Goal: Find specific page/section: Find specific page/section

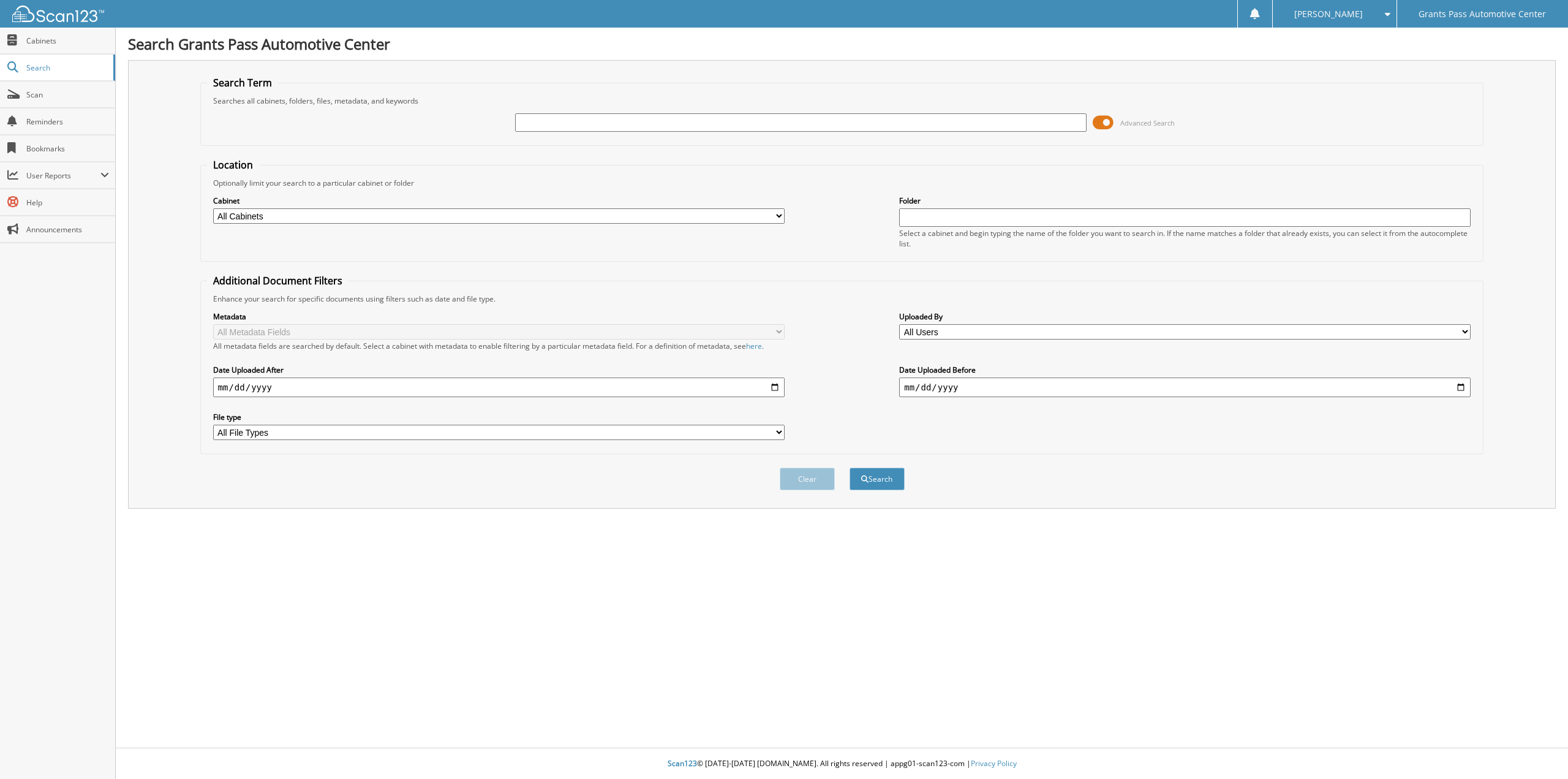
click at [629, 125] on input "text" at bounding box center [800, 122] width 571 height 18
type input "78542"
click at [850, 467] on button "Search" at bounding box center [877, 478] width 55 height 23
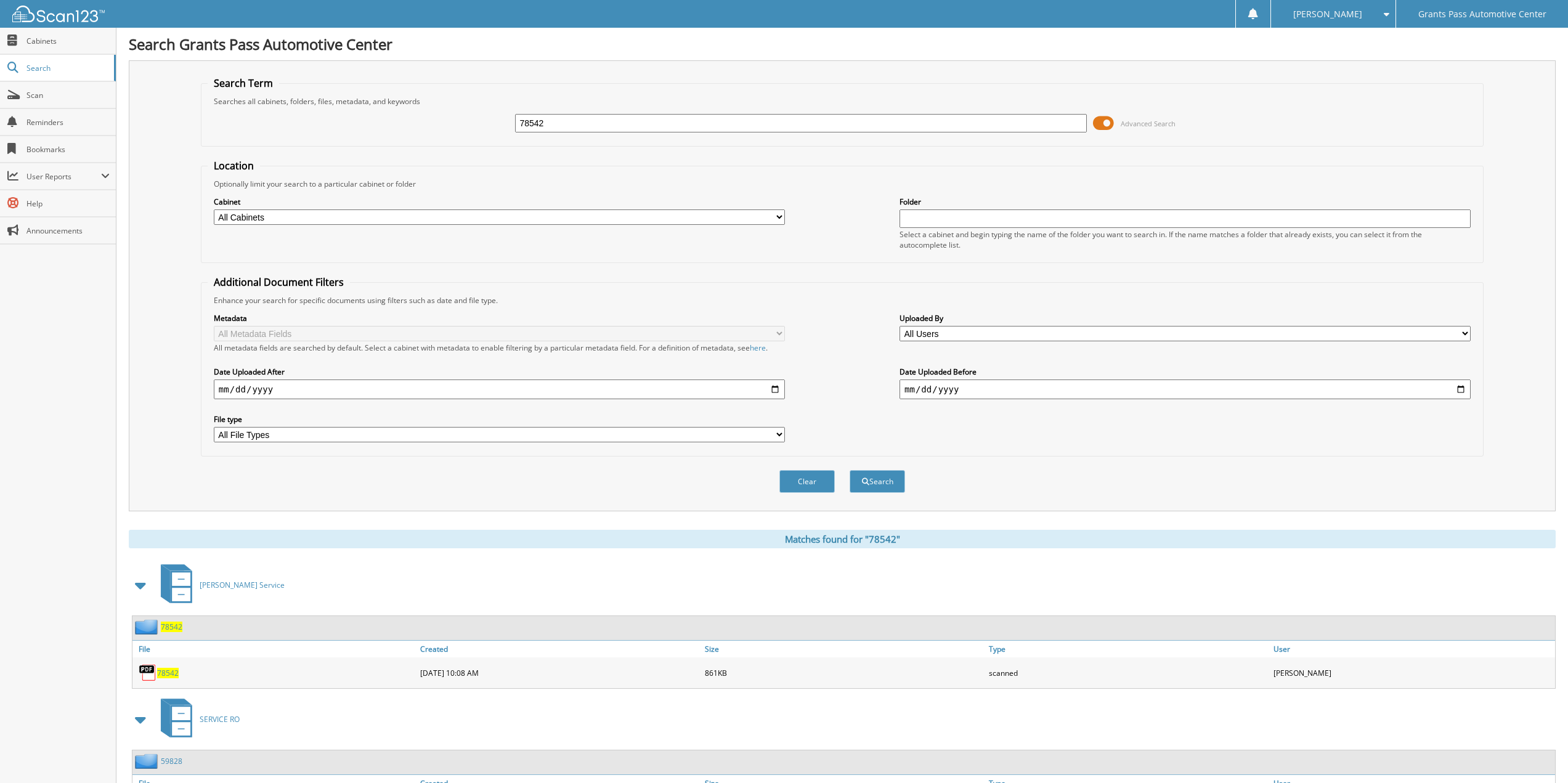
click at [172, 674] on span "78542" at bounding box center [168, 672] width 21 height 10
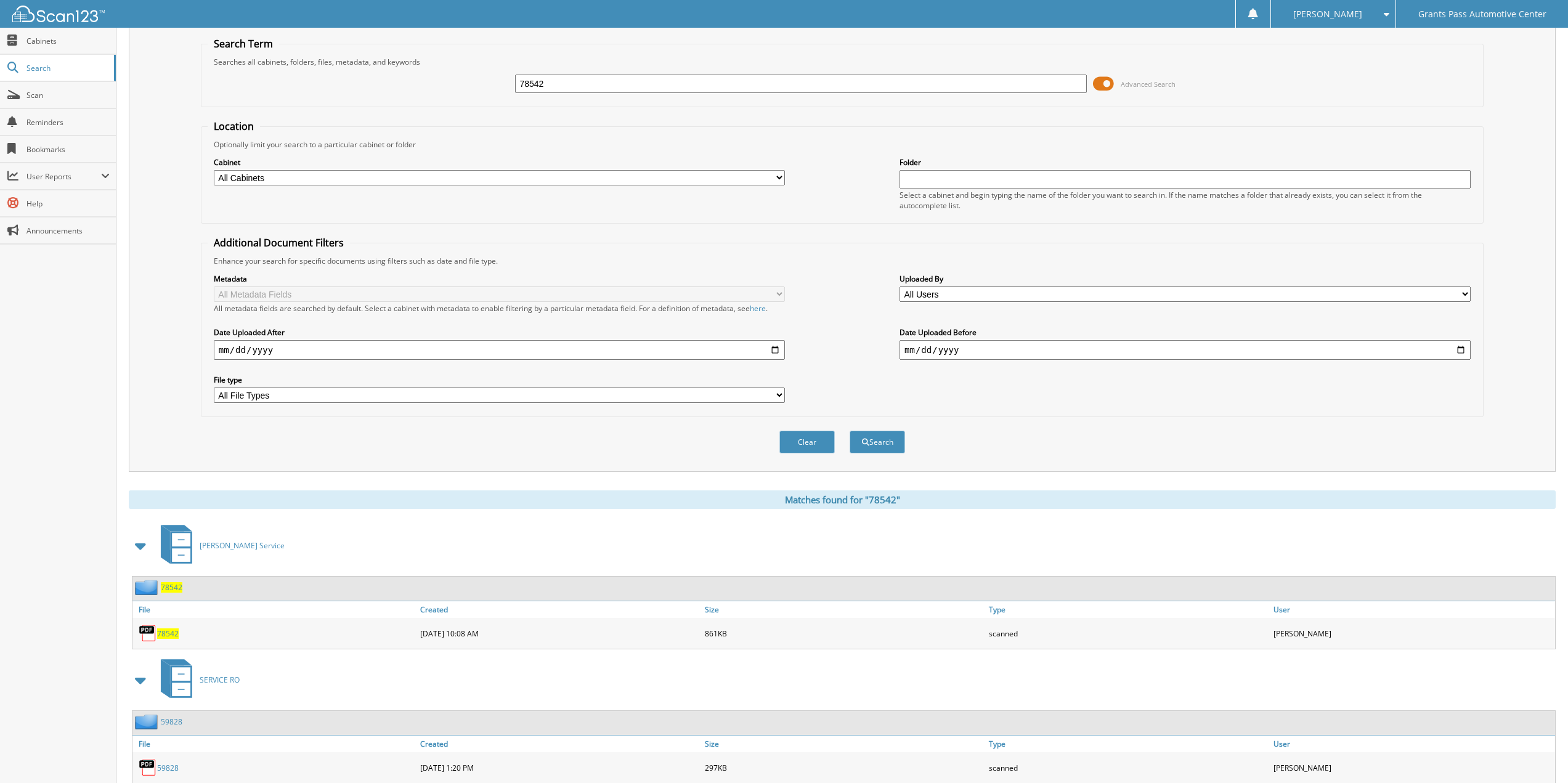
scroll to position [149, 0]
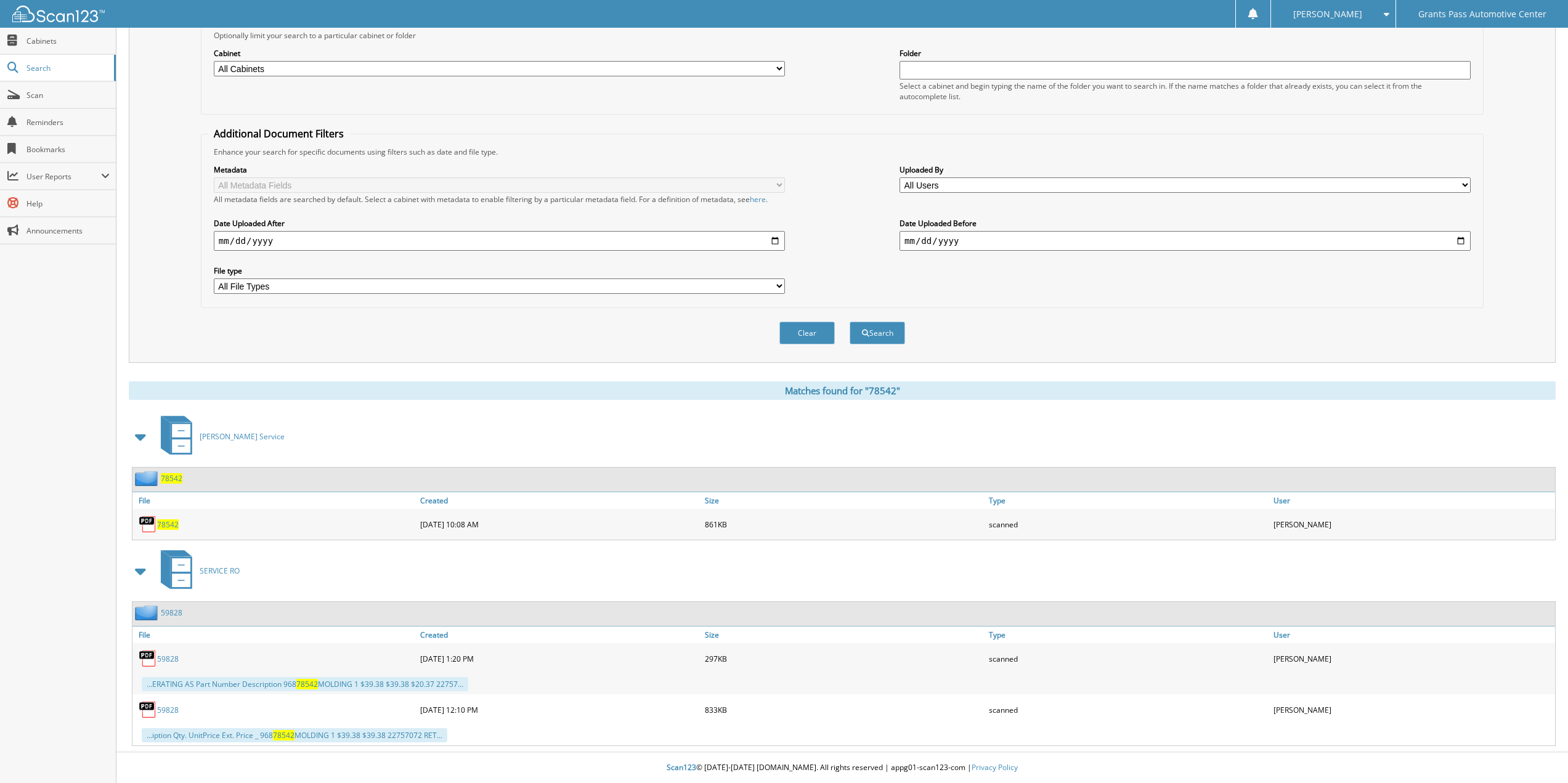
click at [140, 568] on span at bounding box center [141, 571] width 17 height 22
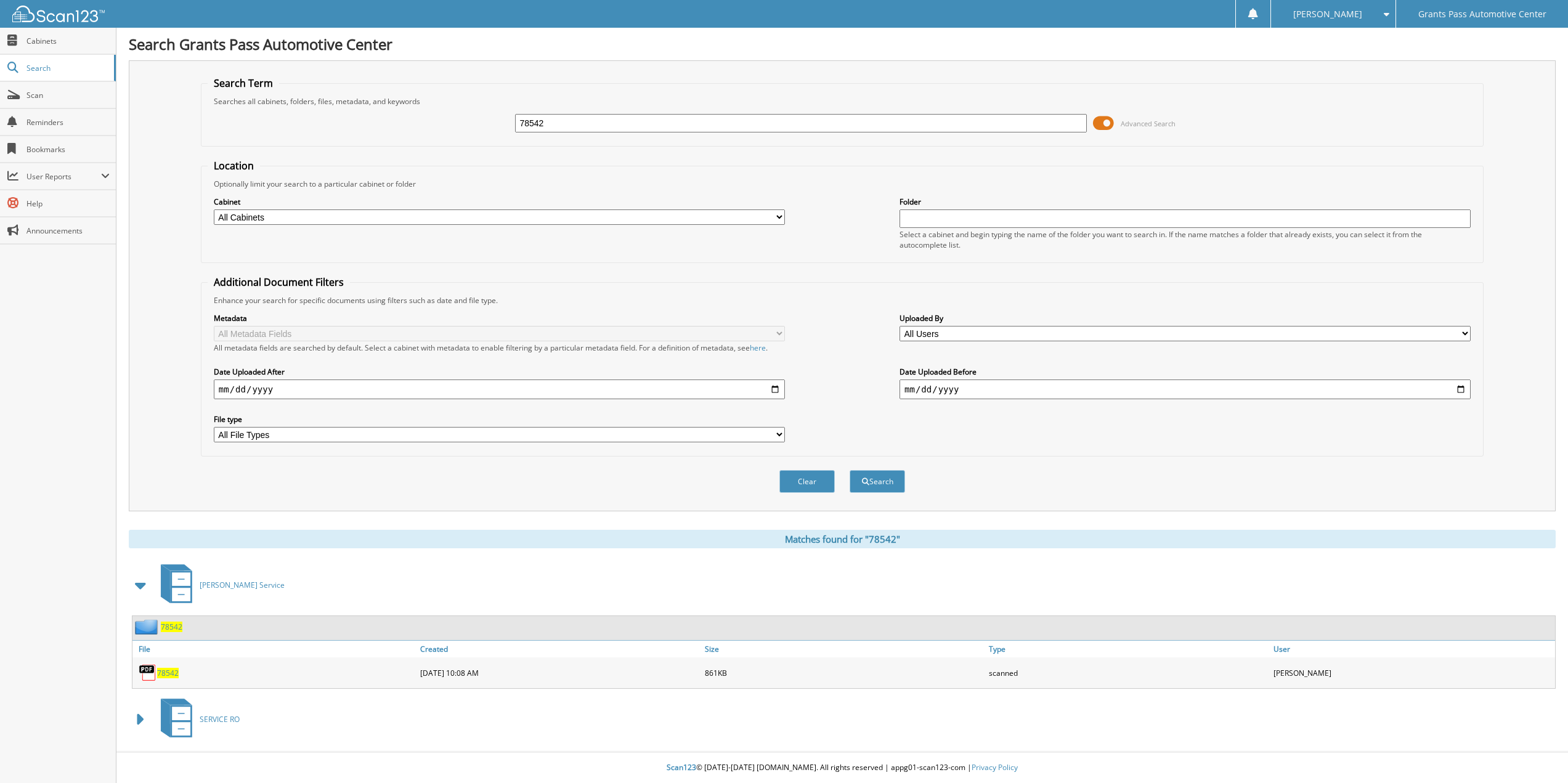
scroll to position [0, 0]
click at [140, 587] on span at bounding box center [141, 585] width 17 height 22
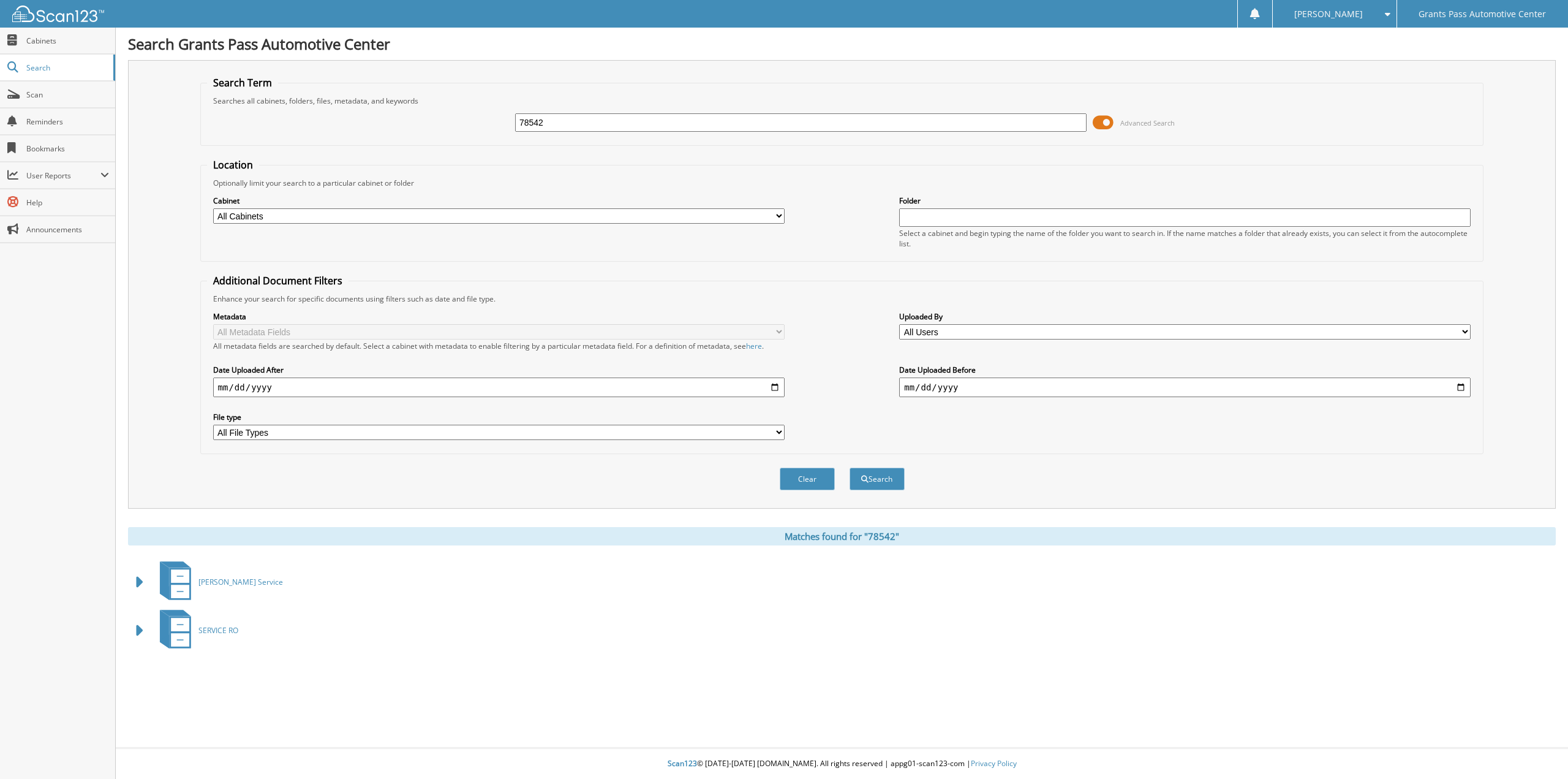
click at [142, 631] on span at bounding box center [140, 630] width 17 height 22
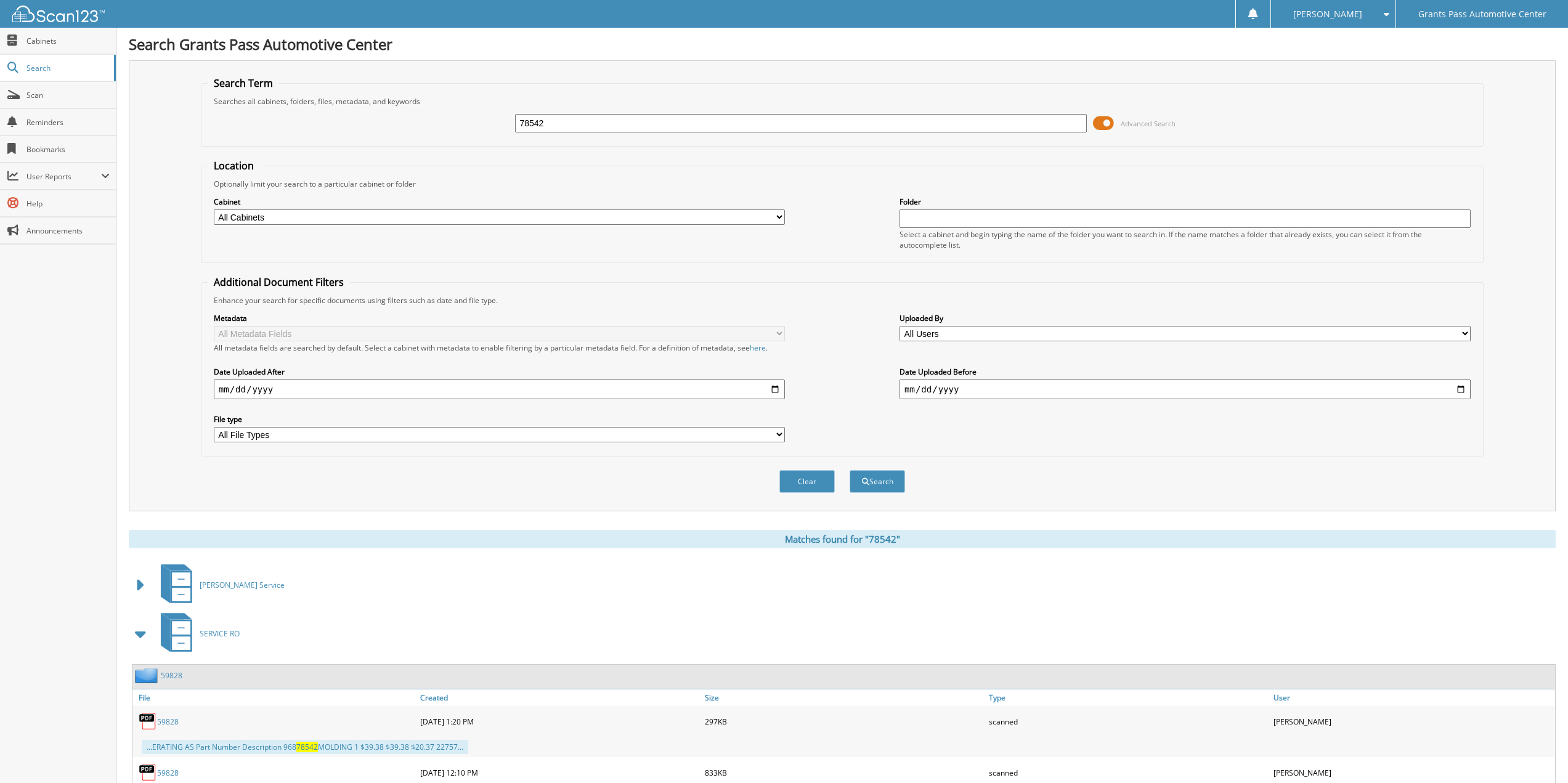
click at [172, 201] on div "Search Term Searches all cabinets, folders, files, metadata, and keywords 78542…" at bounding box center [842, 286] width 1427 height 451
